Goal: Task Accomplishment & Management: Use online tool/utility

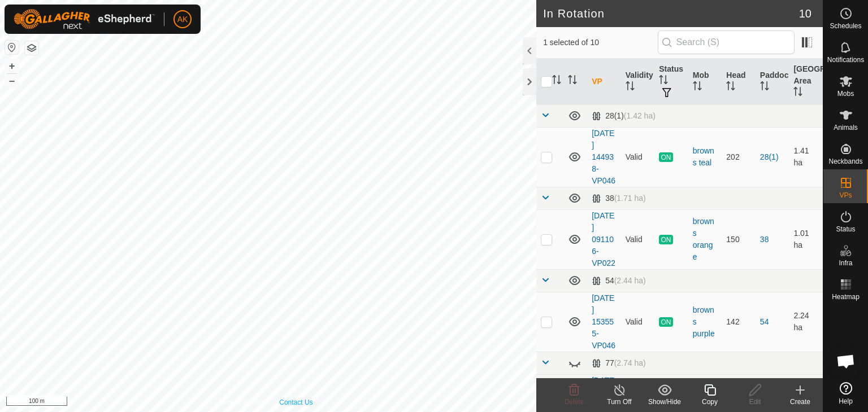
checkbox input "true"
checkbox input "false"
click at [572, 391] on icon at bounding box center [574, 390] width 11 height 11
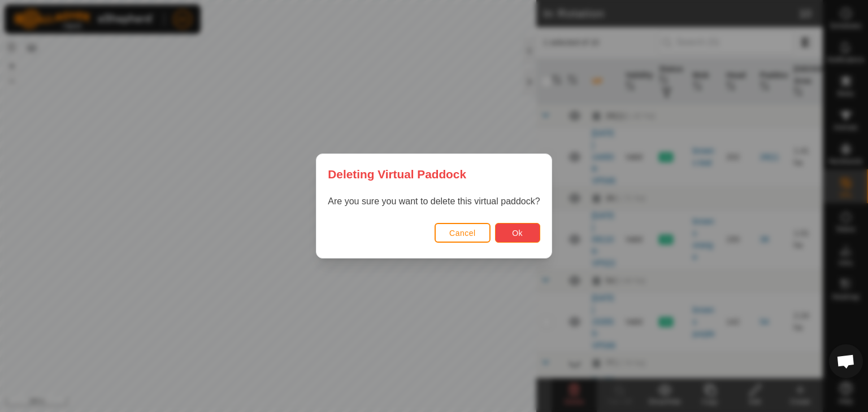
click at [513, 235] on span "Ok" at bounding box center [517, 233] width 11 height 9
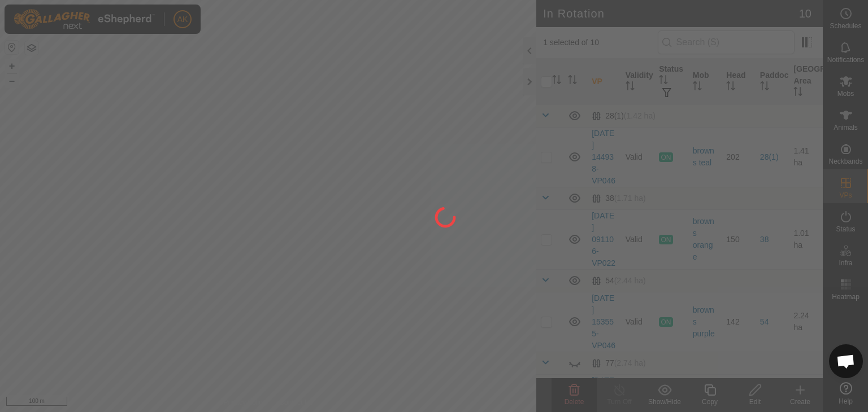
checkbox input "false"
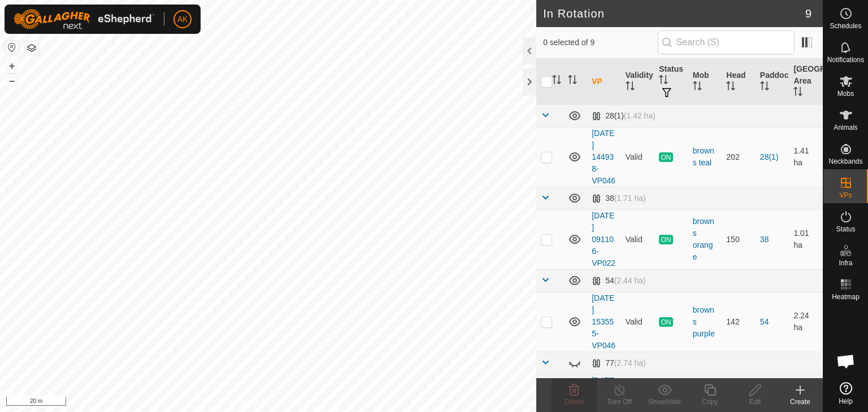
checkbox input "true"
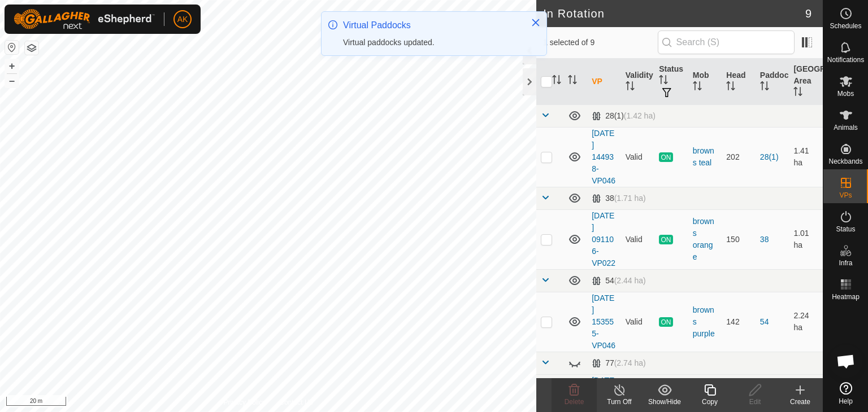
click at [706, 389] on icon at bounding box center [710, 391] width 14 height 14
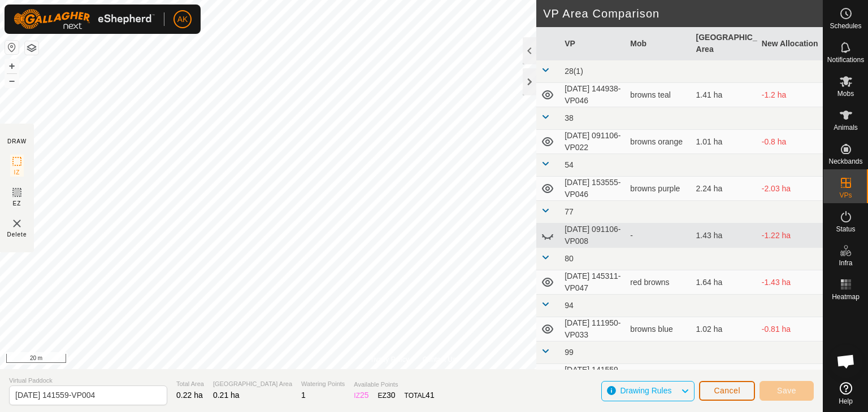
click at [718, 386] on span "Cancel" at bounding box center [726, 390] width 27 height 9
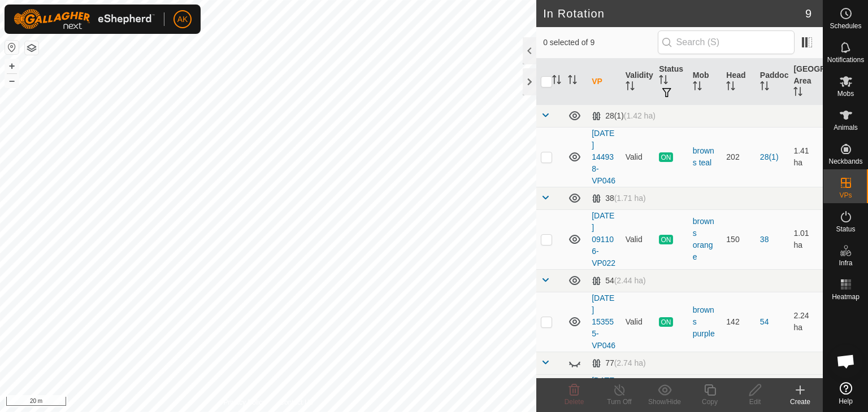
checkbox input "true"
click at [709, 393] on icon at bounding box center [710, 391] width 14 height 14
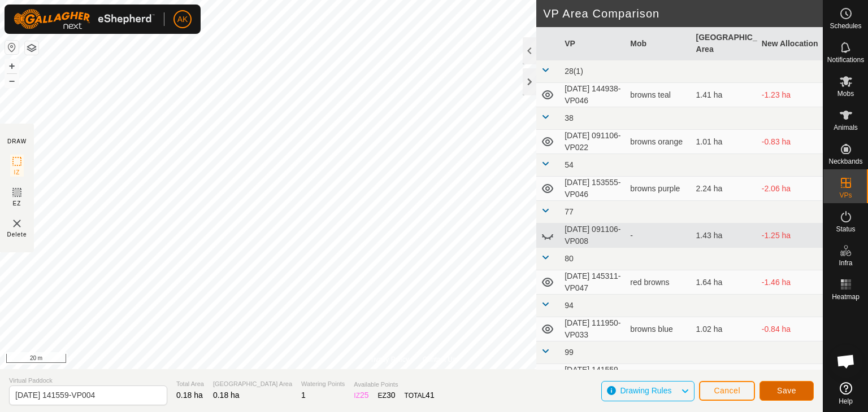
click at [799, 393] on button "Save" at bounding box center [786, 391] width 54 height 20
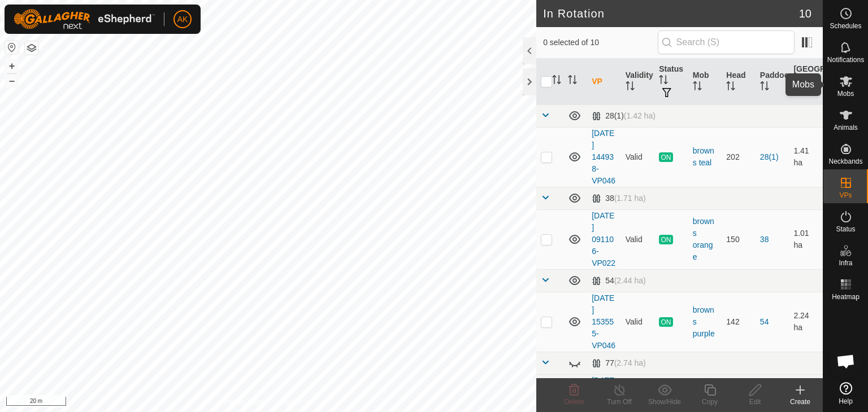
click at [846, 84] on icon at bounding box center [845, 81] width 12 height 11
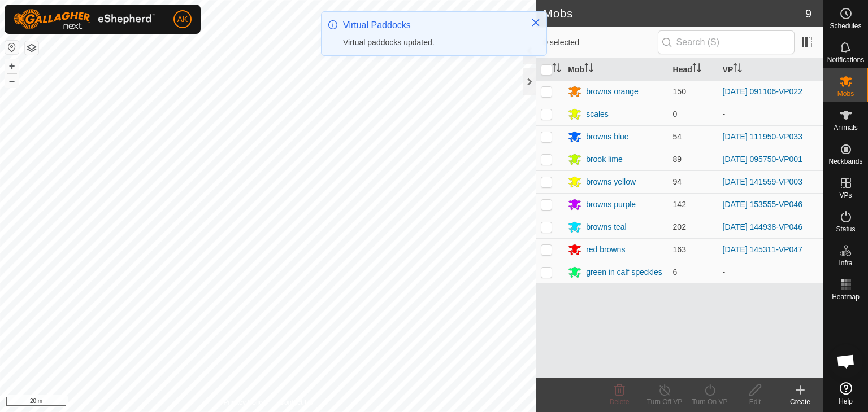
click at [545, 181] on p-checkbox at bounding box center [546, 181] width 11 height 9
checkbox input "true"
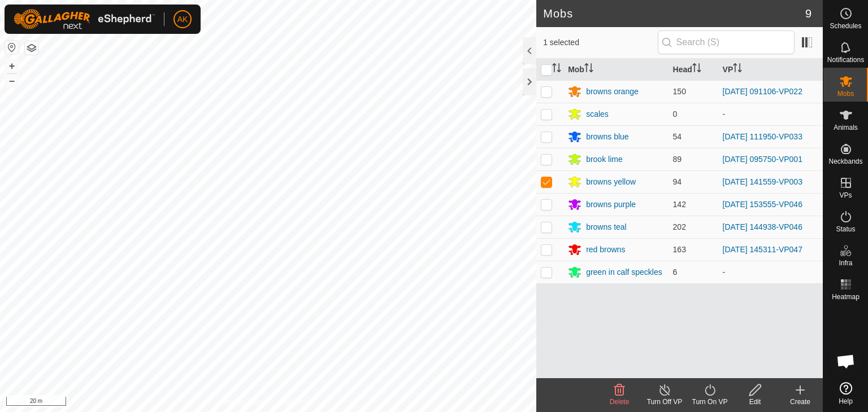
click at [709, 393] on icon at bounding box center [710, 391] width 14 height 14
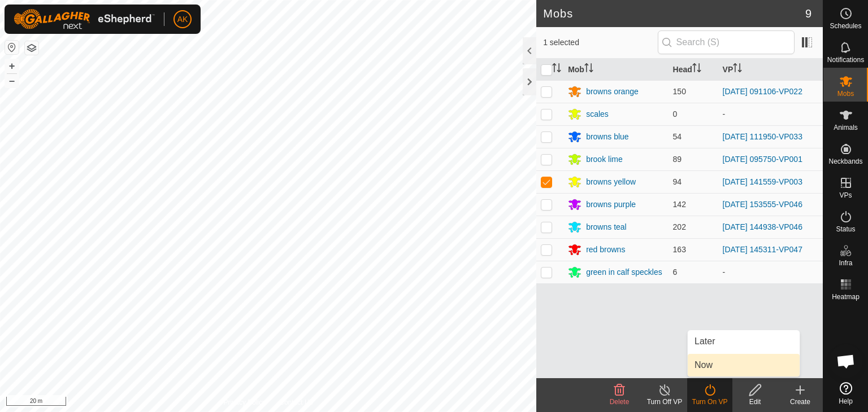
click at [709, 373] on link "Now" at bounding box center [743, 365] width 112 height 23
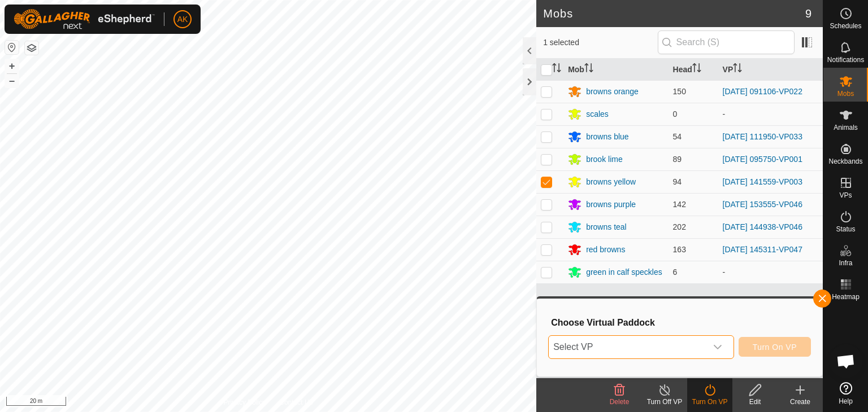
click at [705, 348] on span "Select VP" at bounding box center [627, 347] width 158 height 23
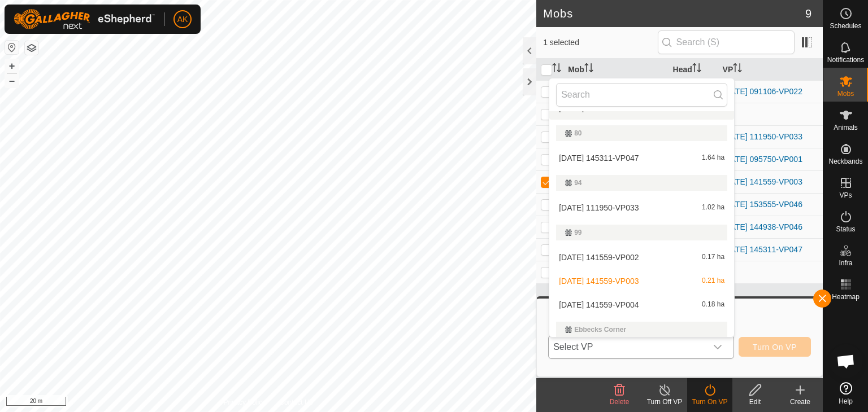
scroll to position [191, 0]
click at [608, 302] on li "[DATE] 141559-VP004 0.18 ha" at bounding box center [641, 303] width 185 height 23
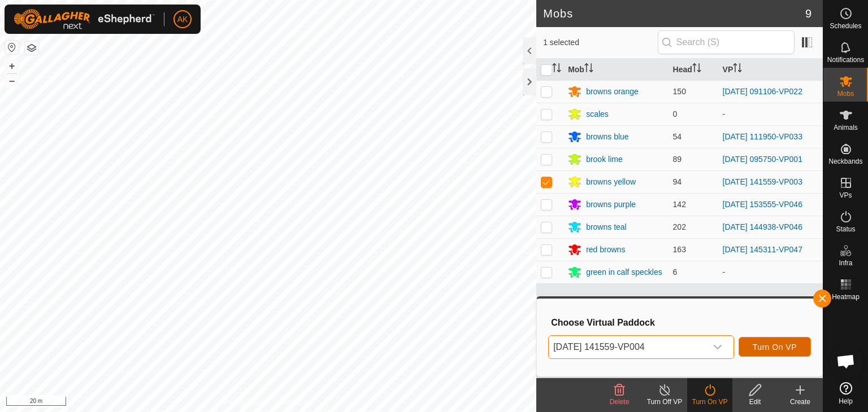
click at [751, 346] on button "Turn On VP" at bounding box center [774, 347] width 72 height 20
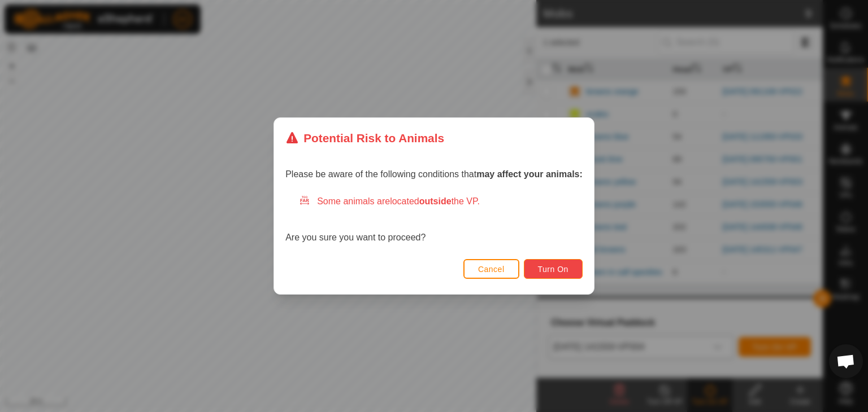
click at [566, 274] on button "Turn On" at bounding box center [553, 269] width 59 height 20
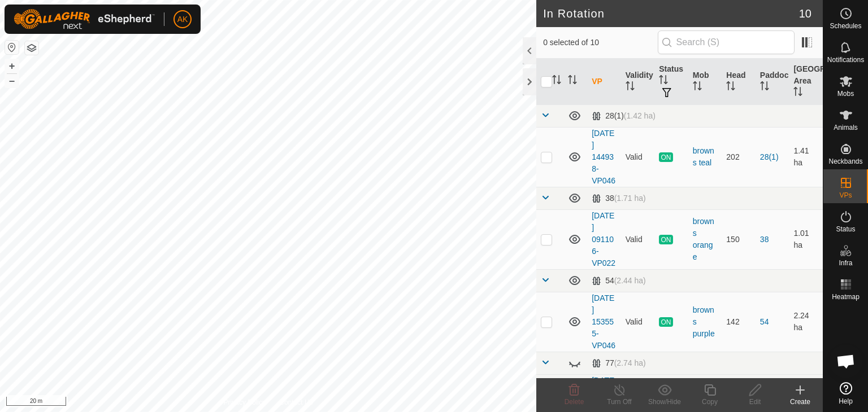
checkbox input "true"
checkbox input "false"
click at [572, 393] on icon at bounding box center [574, 391] width 14 height 14
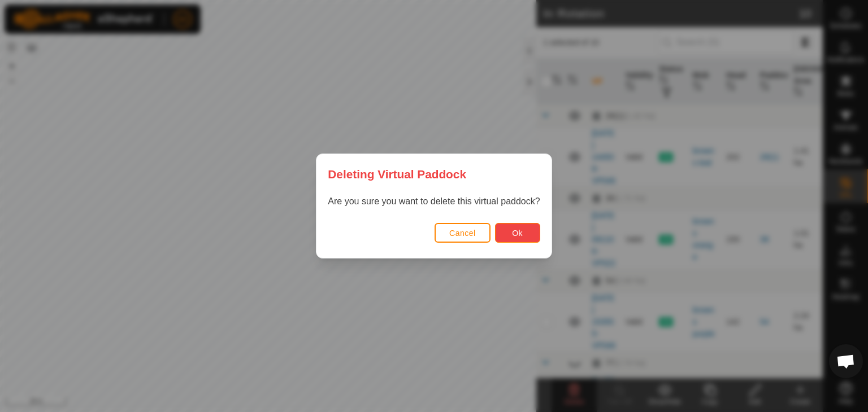
click at [521, 233] on span "Ok" at bounding box center [517, 233] width 11 height 9
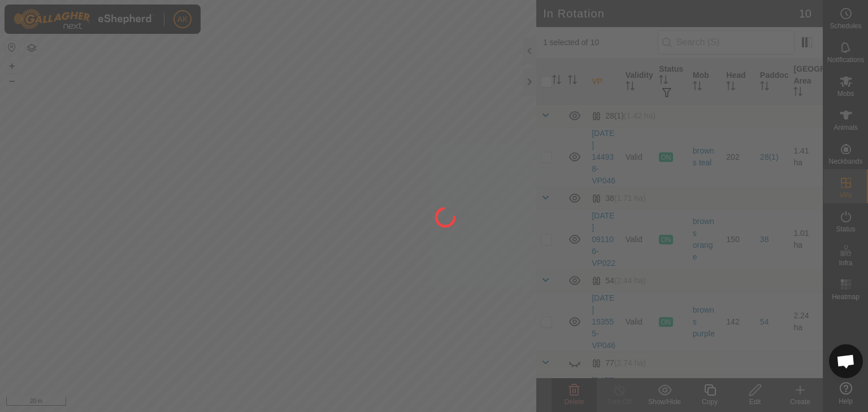
checkbox input "false"
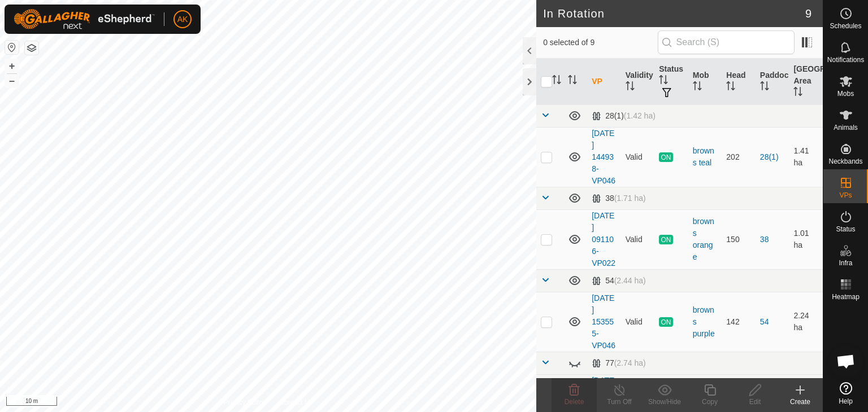
checkbox input "true"
click at [707, 394] on icon at bounding box center [709, 390] width 11 height 11
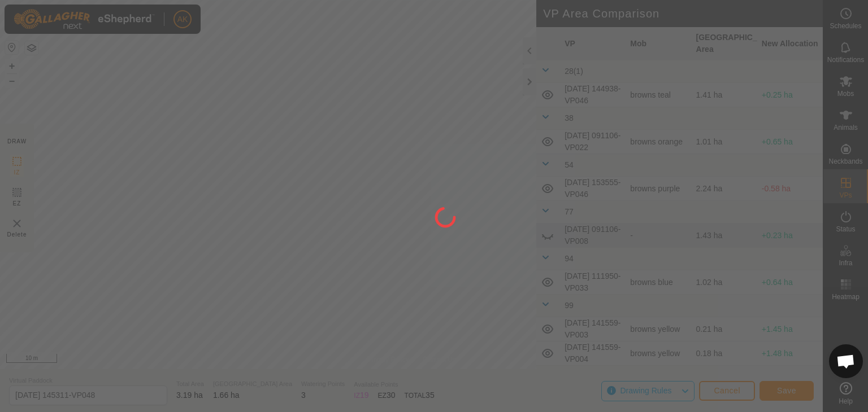
click at [371, 209] on div "AK Schedules Notifications Mobs Animals Neckbands VPs Status Infra Heatmap Help…" at bounding box center [434, 206] width 868 height 412
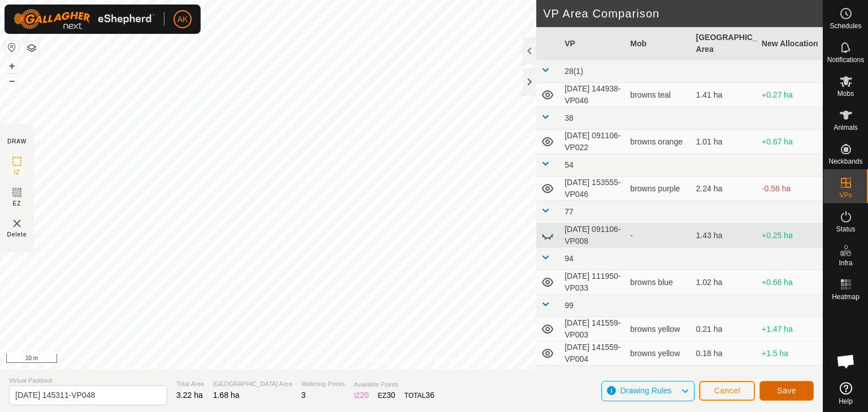
click at [792, 388] on span "Save" at bounding box center [786, 390] width 19 height 9
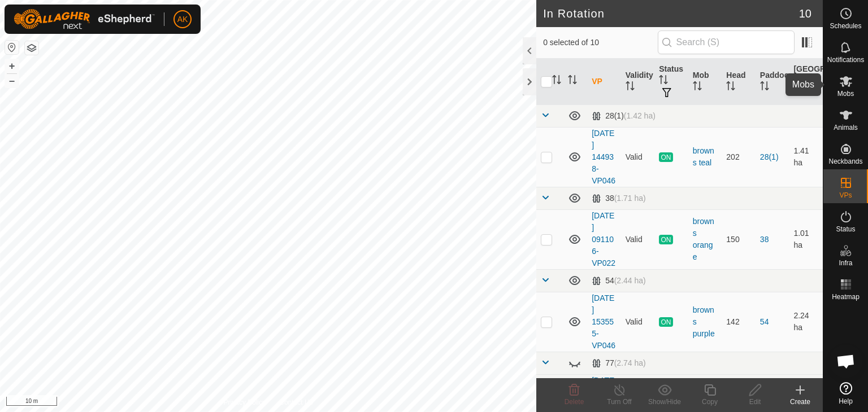
click at [841, 81] on icon at bounding box center [846, 82] width 14 height 14
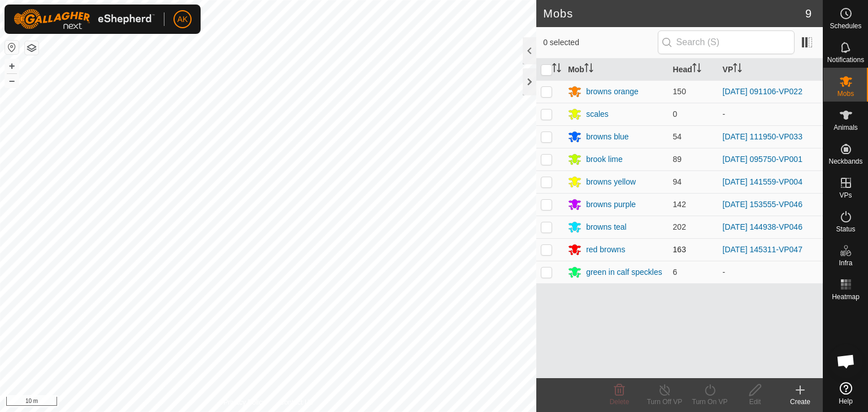
click at [551, 252] on p-checkbox at bounding box center [546, 249] width 11 height 9
checkbox input "true"
click at [713, 391] on icon at bounding box center [710, 391] width 14 height 14
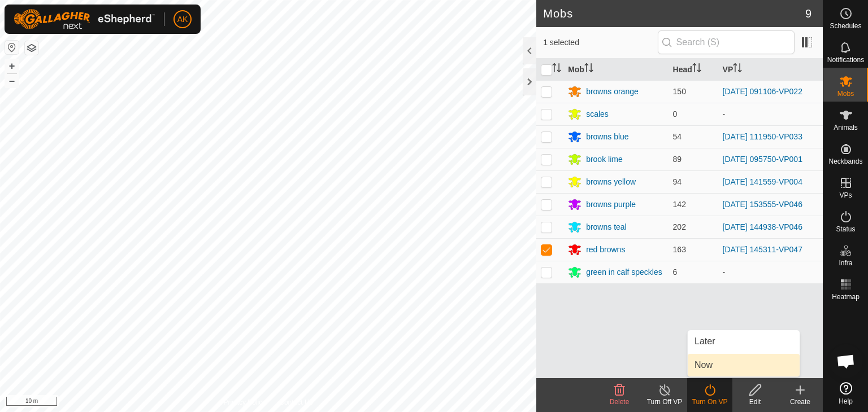
click at [713, 366] on link "Now" at bounding box center [743, 365] width 112 height 23
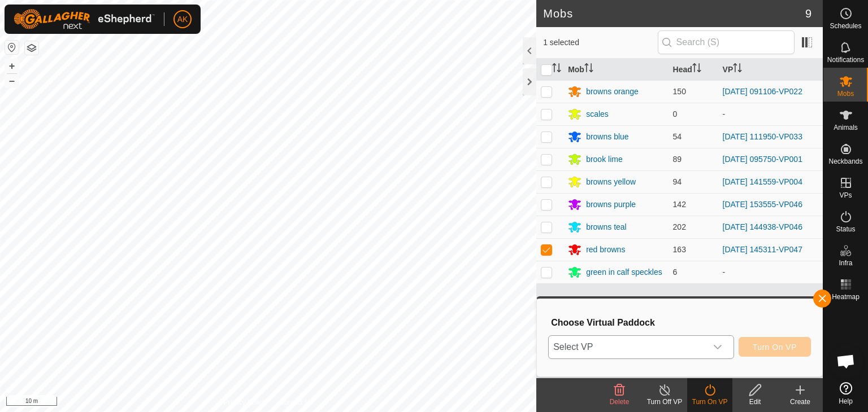
click at [659, 351] on span "Select VP" at bounding box center [627, 347] width 158 height 23
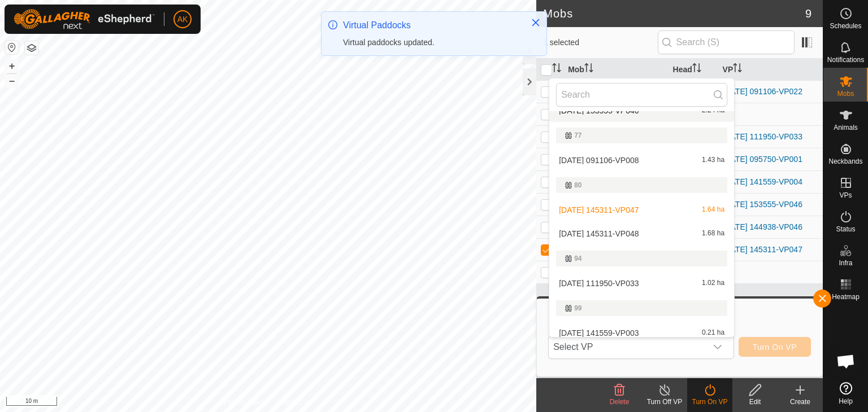
scroll to position [169, 0]
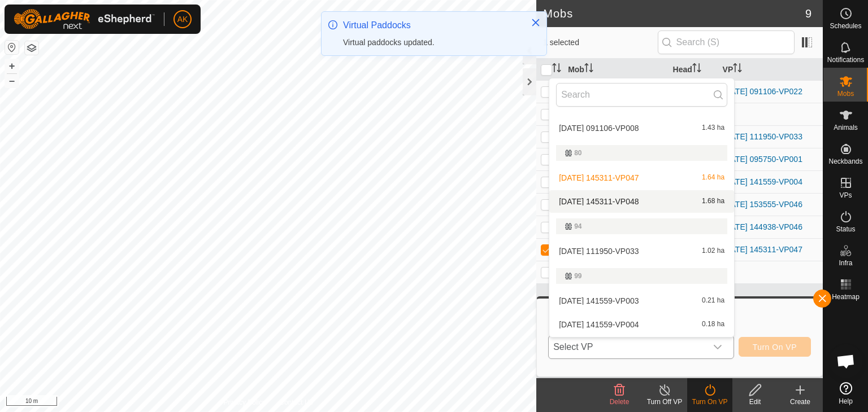
click at [630, 202] on li "[DATE] 145311-VP048 1.68 ha" at bounding box center [641, 201] width 185 height 23
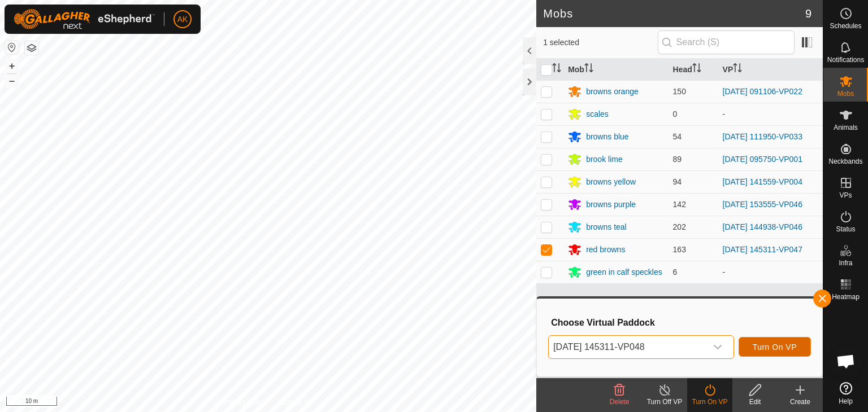
click at [768, 344] on span "Turn On VP" at bounding box center [774, 347] width 44 height 9
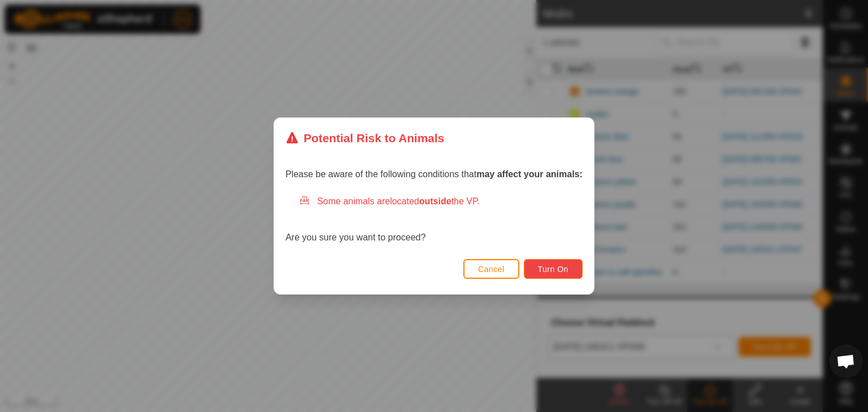
click at [549, 265] on span "Turn On" at bounding box center [553, 269] width 31 height 9
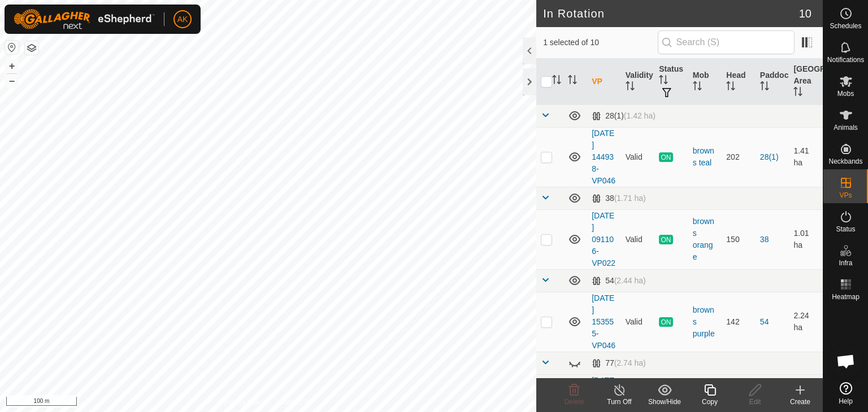
checkbox input "false"
checkbox input "true"
click at [711, 391] on icon at bounding box center [710, 391] width 14 height 14
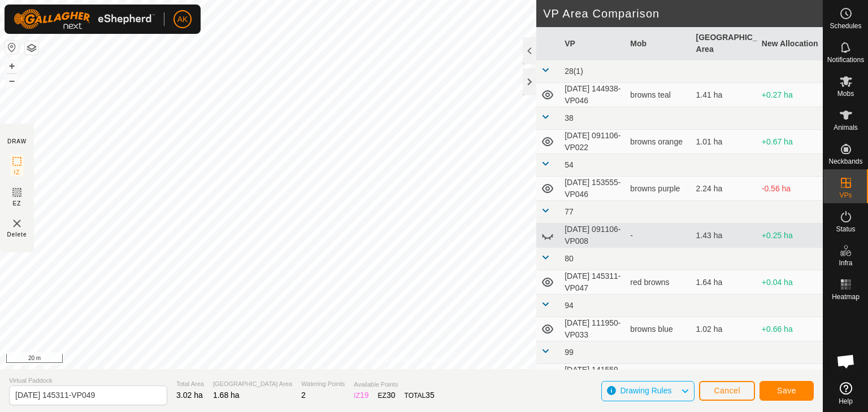
click at [361, 406] on div "Privacy Policy Contact Us Type: Inclusion Zone undefined Animal + – ⇧ i 20 m DR…" at bounding box center [411, 206] width 822 height 412
click at [787, 391] on span "Save" at bounding box center [786, 390] width 19 height 9
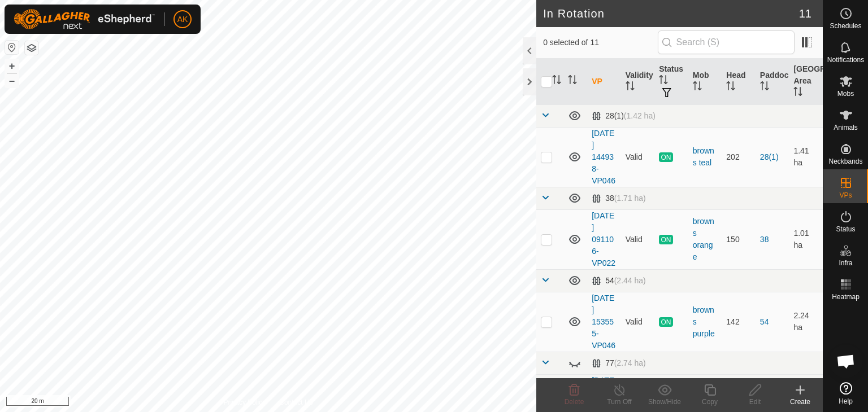
checkbox input "true"
click at [708, 391] on icon at bounding box center [710, 391] width 14 height 14
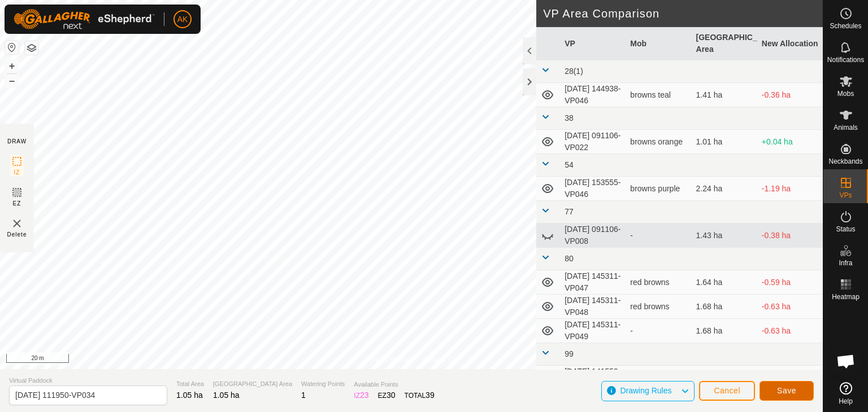
click at [779, 387] on span "Save" at bounding box center [786, 390] width 19 height 9
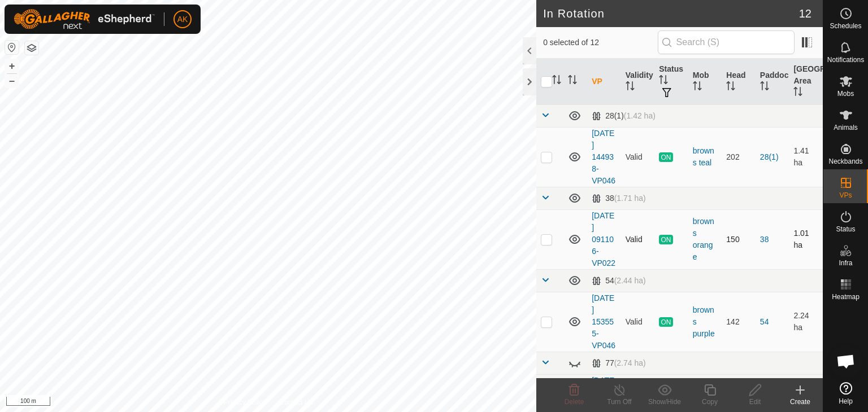
checkbox input "true"
click at [708, 385] on icon at bounding box center [709, 390] width 11 height 11
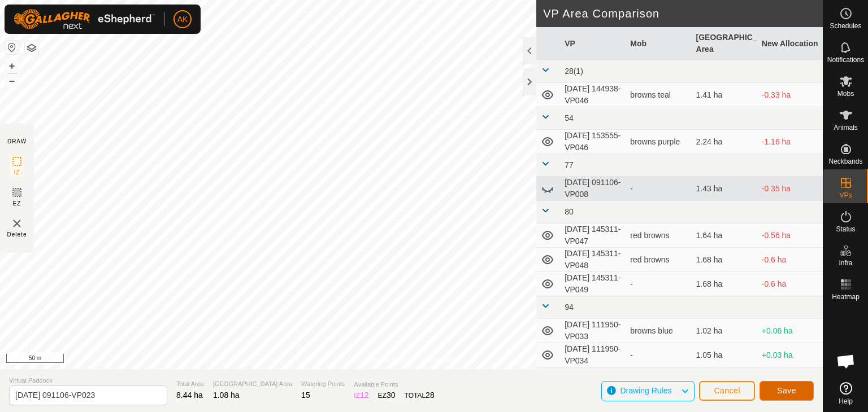
click at [782, 392] on span "Save" at bounding box center [786, 390] width 19 height 9
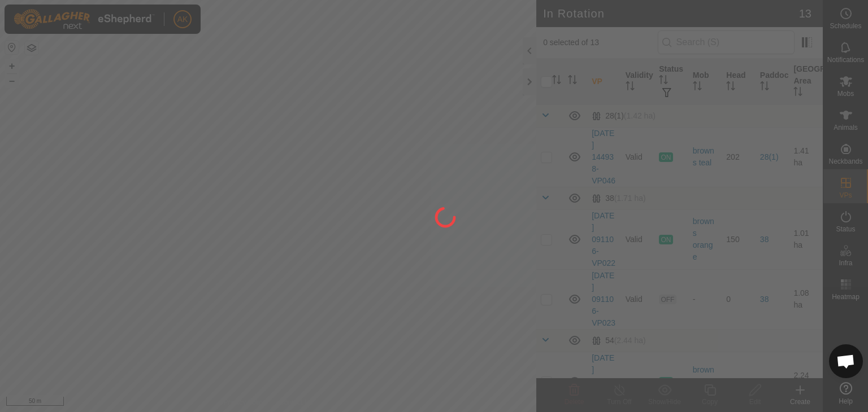
click at [492, 306] on div "AK Schedules Notifications Mobs Animals Neckbands VPs Status Infra Heatmap Help…" at bounding box center [434, 206] width 868 height 412
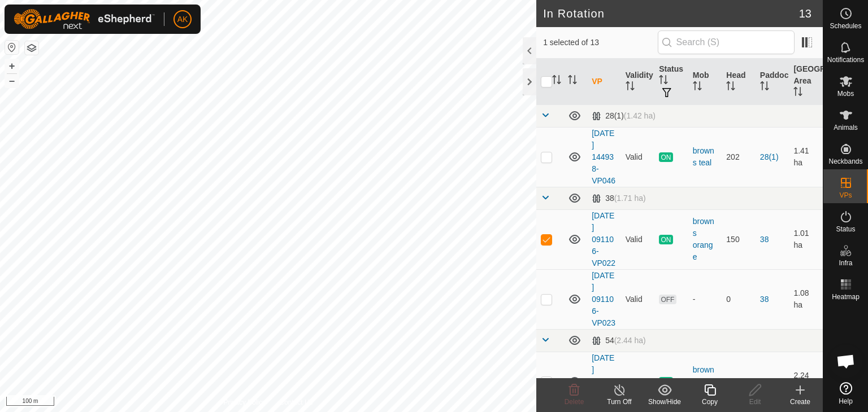
checkbox input "false"
checkbox input "true"
click at [708, 387] on icon at bounding box center [709, 390] width 11 height 11
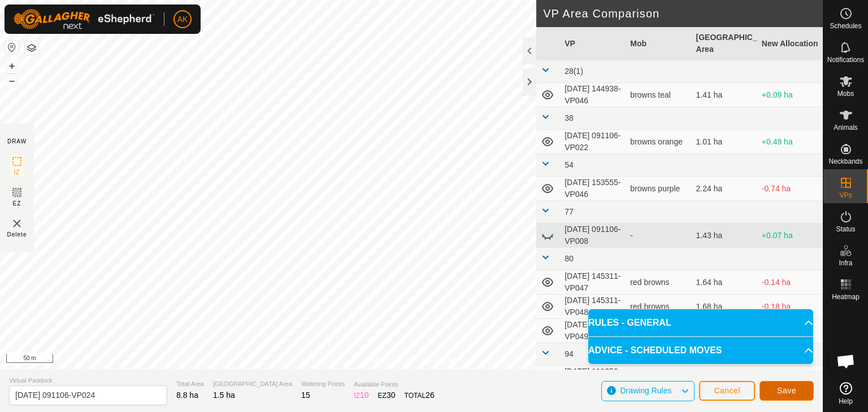
click at [777, 387] on span "Save" at bounding box center [786, 390] width 19 height 9
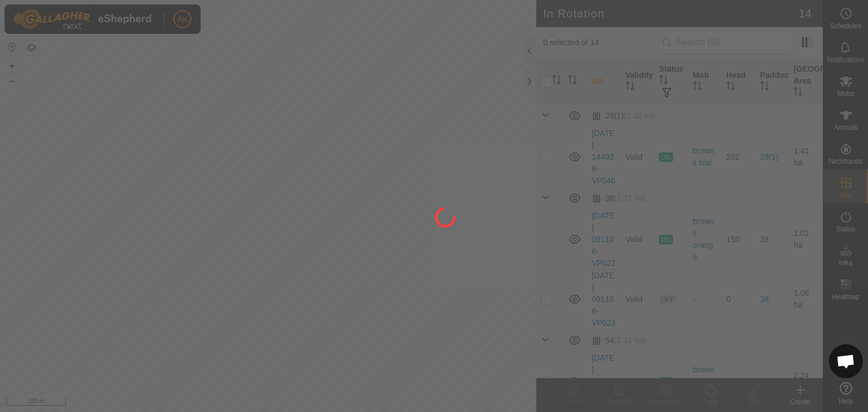
click at [299, 258] on div at bounding box center [434, 206] width 868 height 412
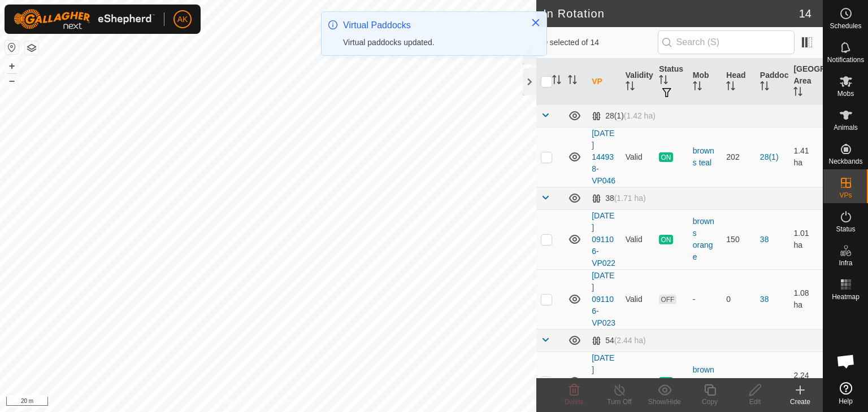
checkbox input "true"
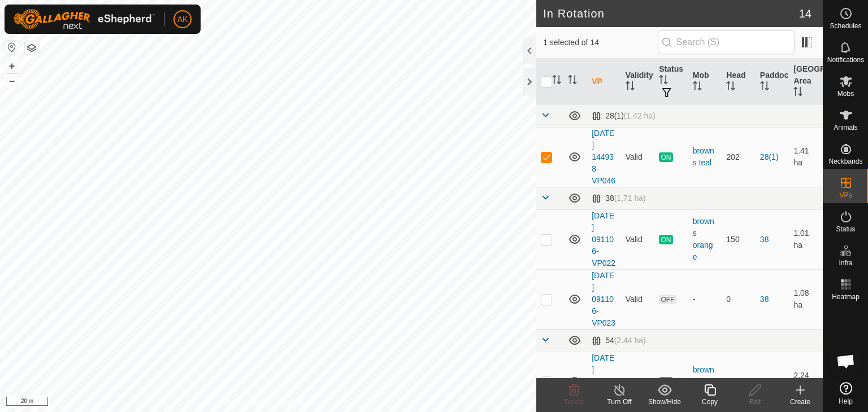
click at [705, 394] on icon at bounding box center [710, 391] width 14 height 14
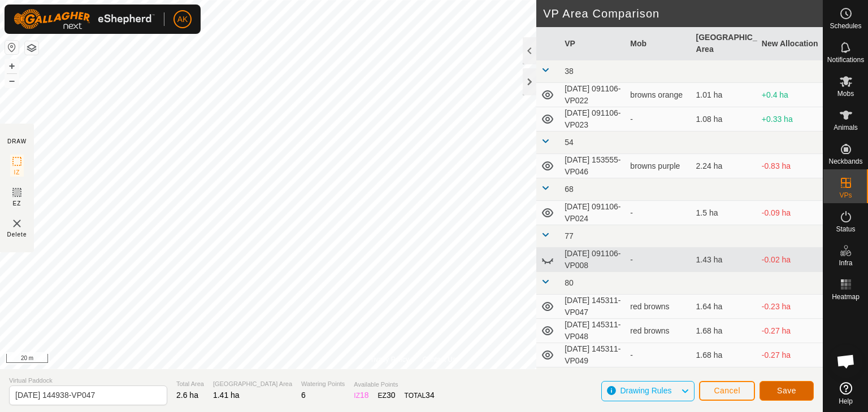
click at [788, 394] on span "Save" at bounding box center [786, 390] width 19 height 9
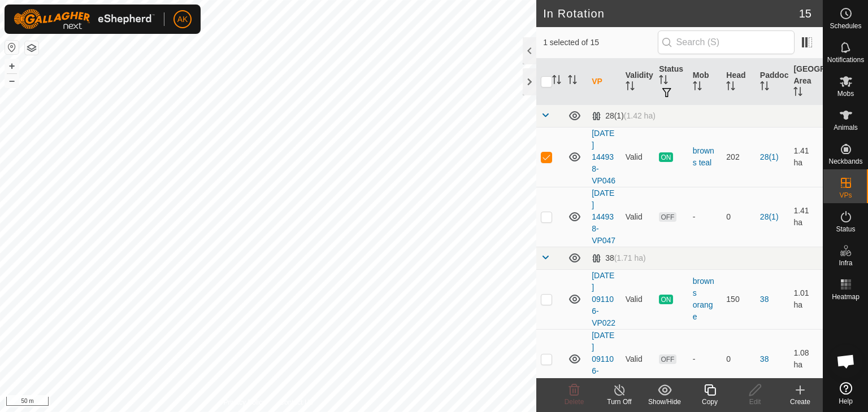
click at [411, 258] on div "AK Schedules Notifications Mobs Animals Neckbands VPs Status Infra Heatmap Help…" at bounding box center [434, 206] width 868 height 412
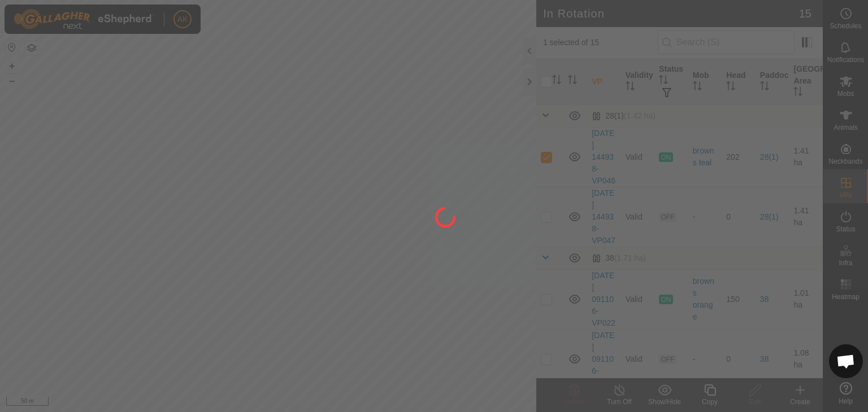
checkbox input "false"
checkbox input "true"
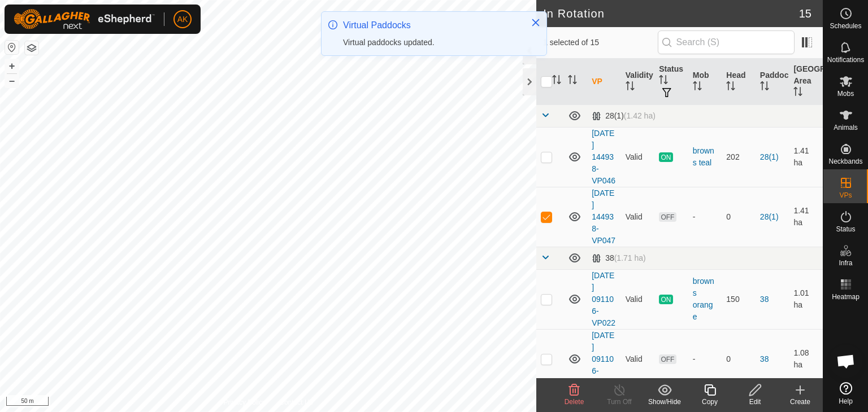
checkbox input "true"
checkbox input "false"
checkbox input "true"
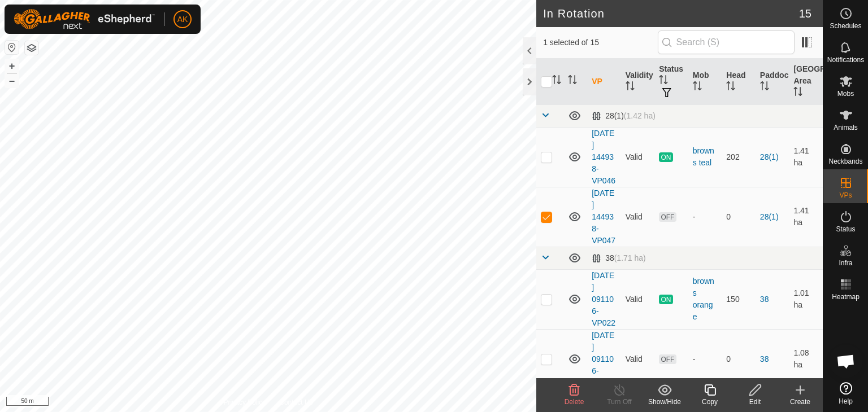
click at [711, 385] on icon at bounding box center [709, 390] width 11 height 11
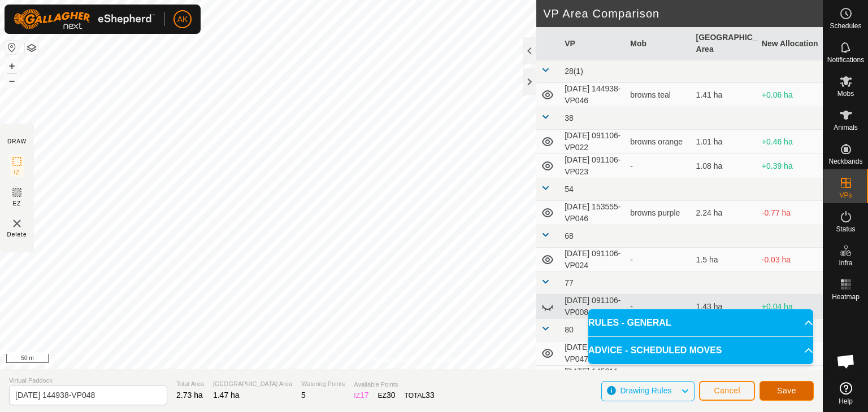
click at [786, 390] on span "Save" at bounding box center [786, 390] width 19 height 9
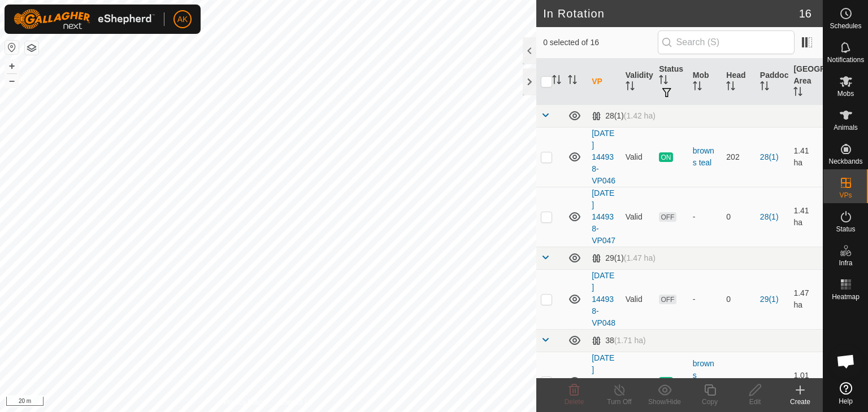
checkbox input "true"
click at [759, 385] on icon at bounding box center [754, 390] width 11 height 11
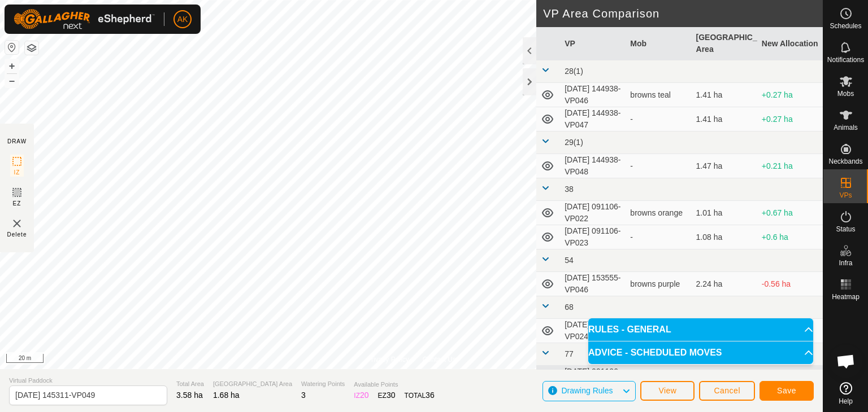
click at [370, 408] on div "Privacy Policy Contact Us Status: OFF Type: Inclusion Zone + – ⇧ i 20 m DRAW IZ…" at bounding box center [411, 206] width 822 height 412
click at [786, 391] on span "Save" at bounding box center [786, 390] width 19 height 9
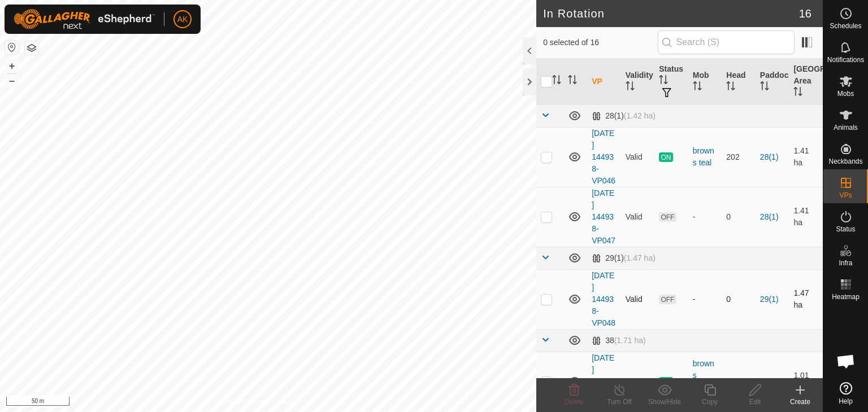
checkbox input "true"
click at [756, 393] on icon at bounding box center [755, 391] width 14 height 14
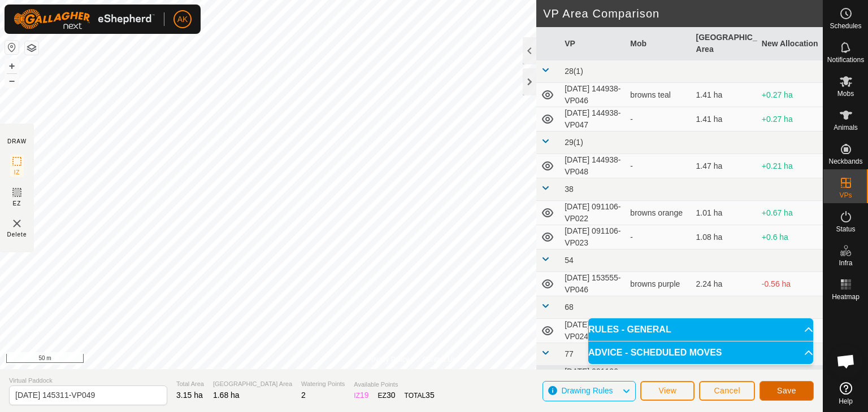
click at [791, 387] on span "Save" at bounding box center [786, 390] width 19 height 9
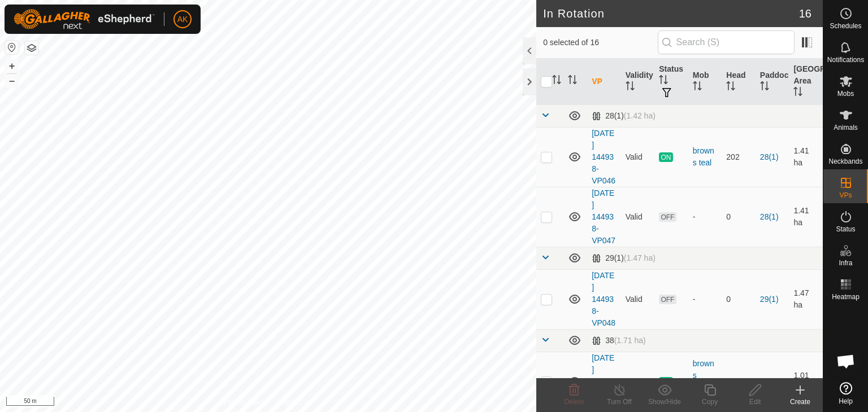
checkbox input "true"
click at [848, 87] on icon at bounding box center [846, 82] width 14 height 14
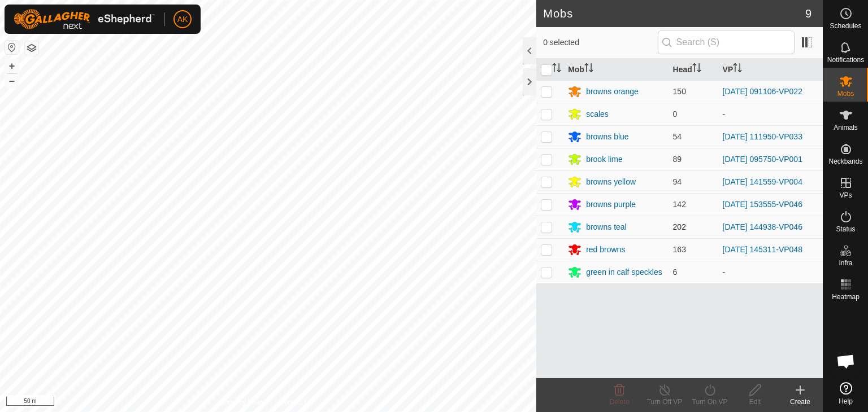
click at [549, 228] on p-checkbox at bounding box center [546, 227] width 11 height 9
checkbox input "true"
click at [708, 393] on icon at bounding box center [710, 391] width 14 height 14
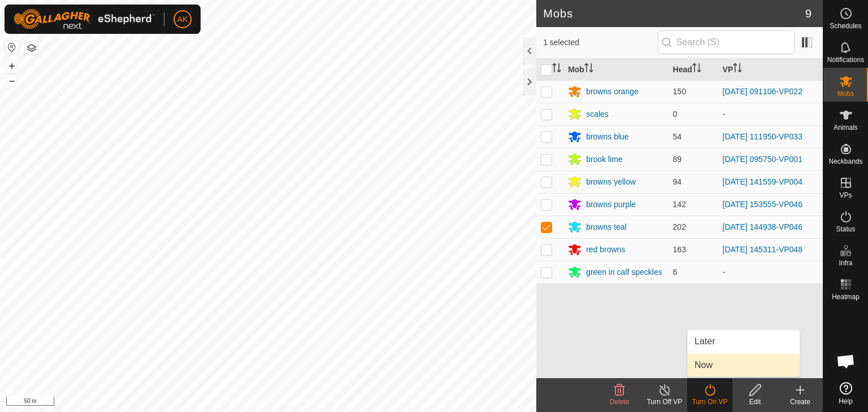
click at [711, 364] on link "Now" at bounding box center [743, 365] width 112 height 23
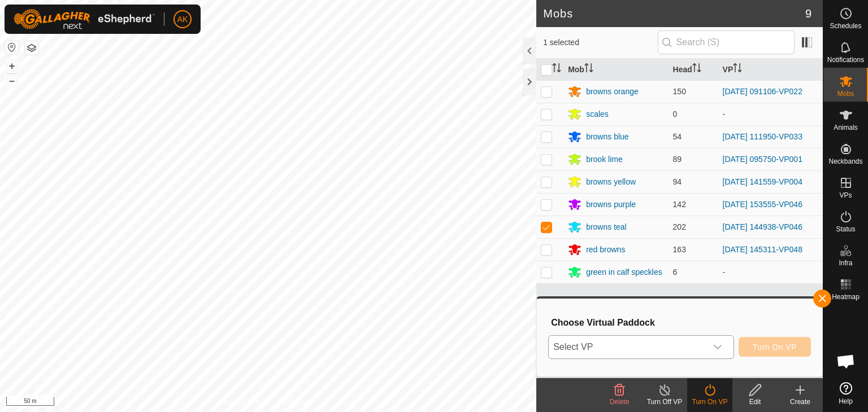
click at [681, 343] on span "Select VP" at bounding box center [627, 347] width 158 height 23
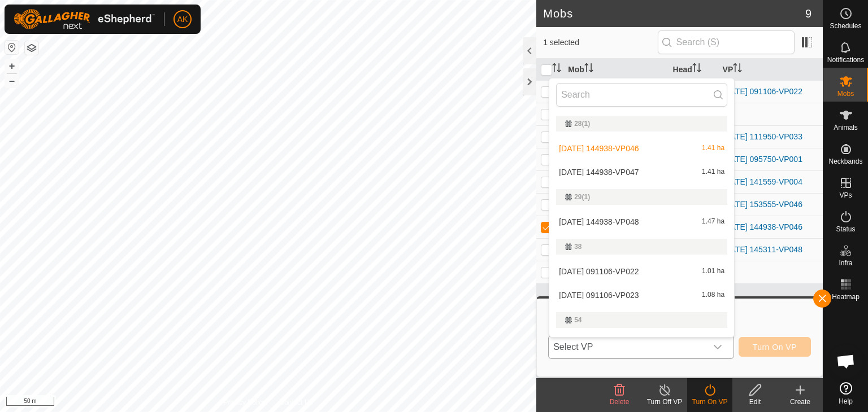
scroll to position [19, 0]
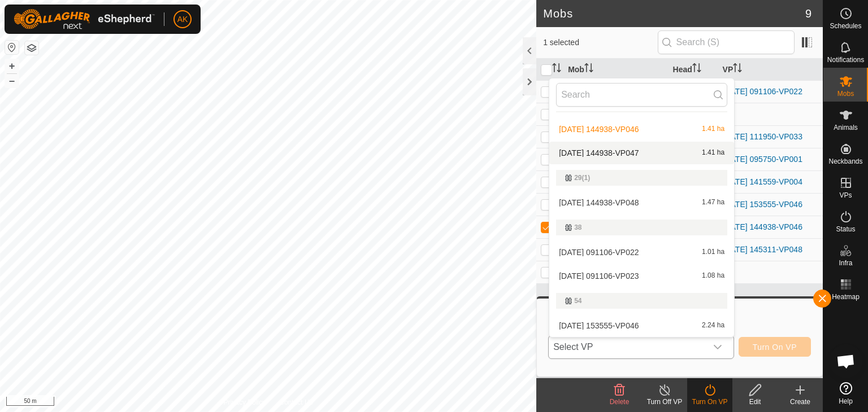
click at [604, 152] on li "[DATE] 144938-VP047 1.41 ha" at bounding box center [641, 153] width 185 height 23
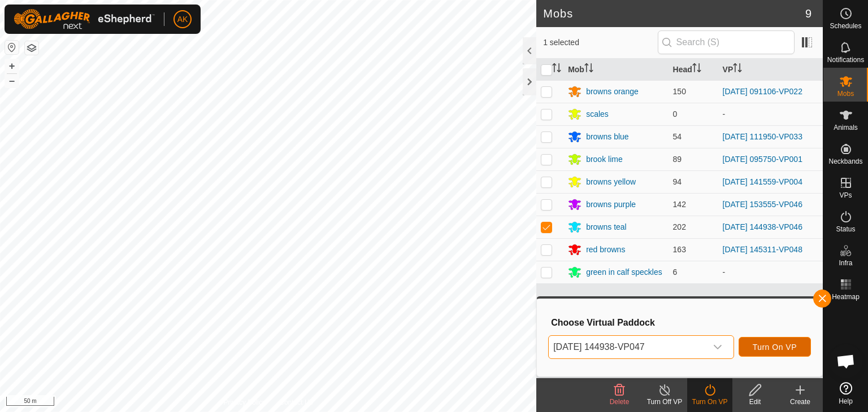
click at [769, 344] on span "Turn On VP" at bounding box center [774, 347] width 44 height 9
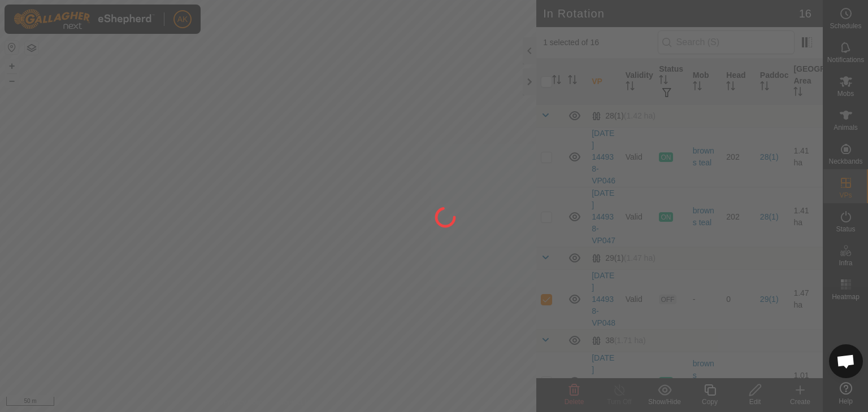
click at [144, 191] on div at bounding box center [434, 206] width 868 height 412
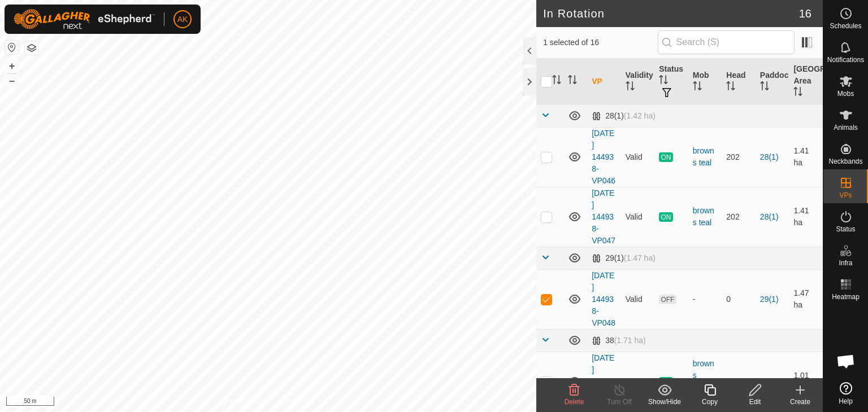
checkbox input "false"
